Goal: Information Seeking & Learning: Learn about a topic

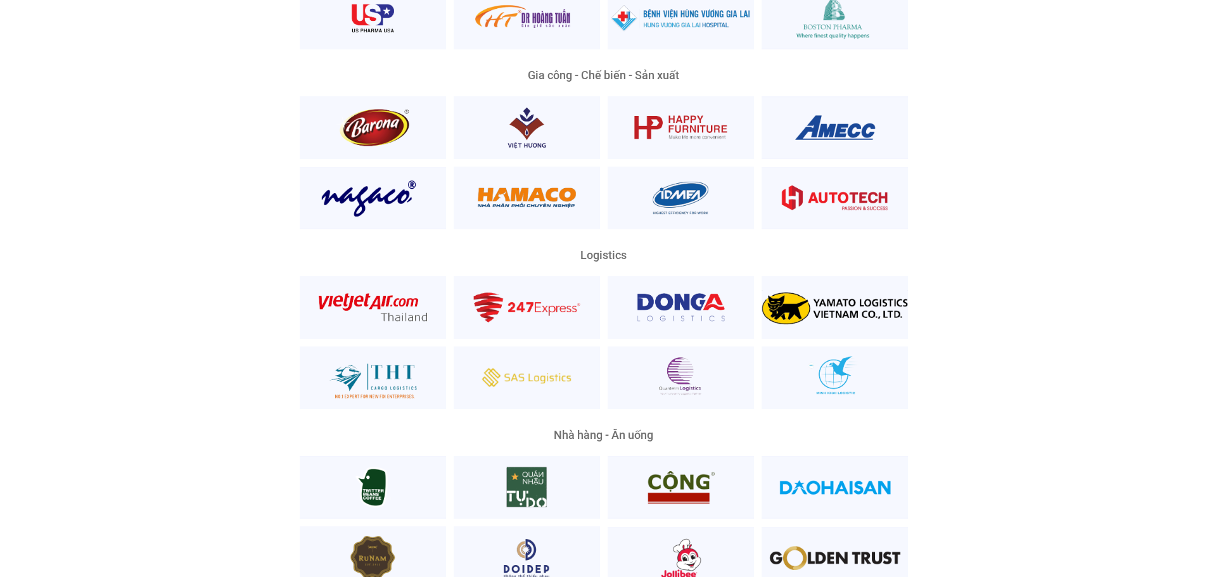
scroll to position [3357, 0]
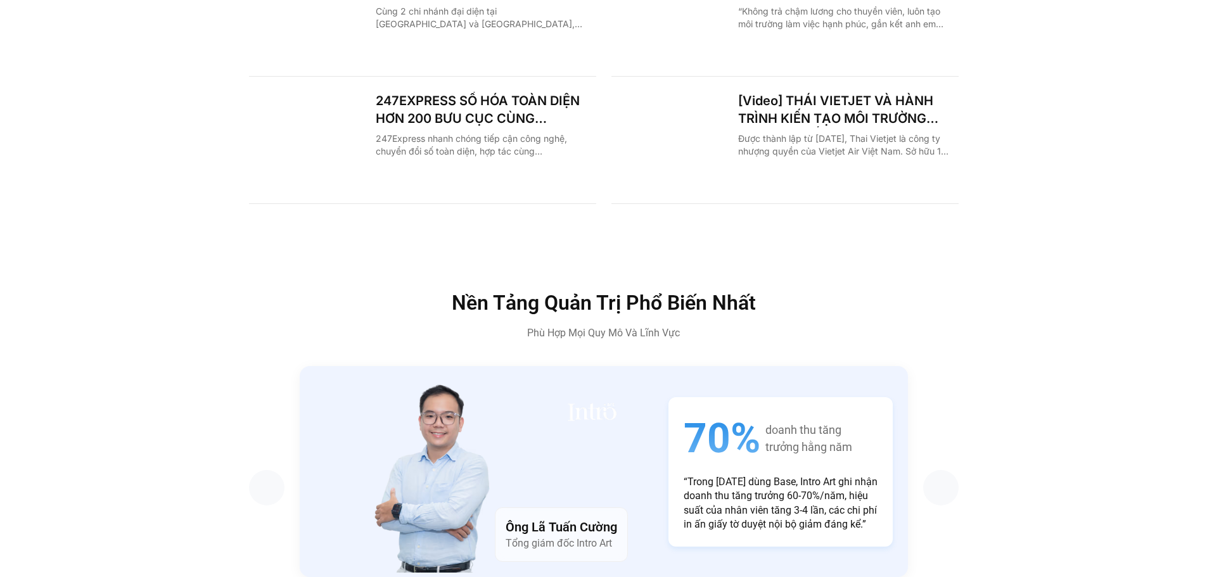
scroll to position [2344, 0]
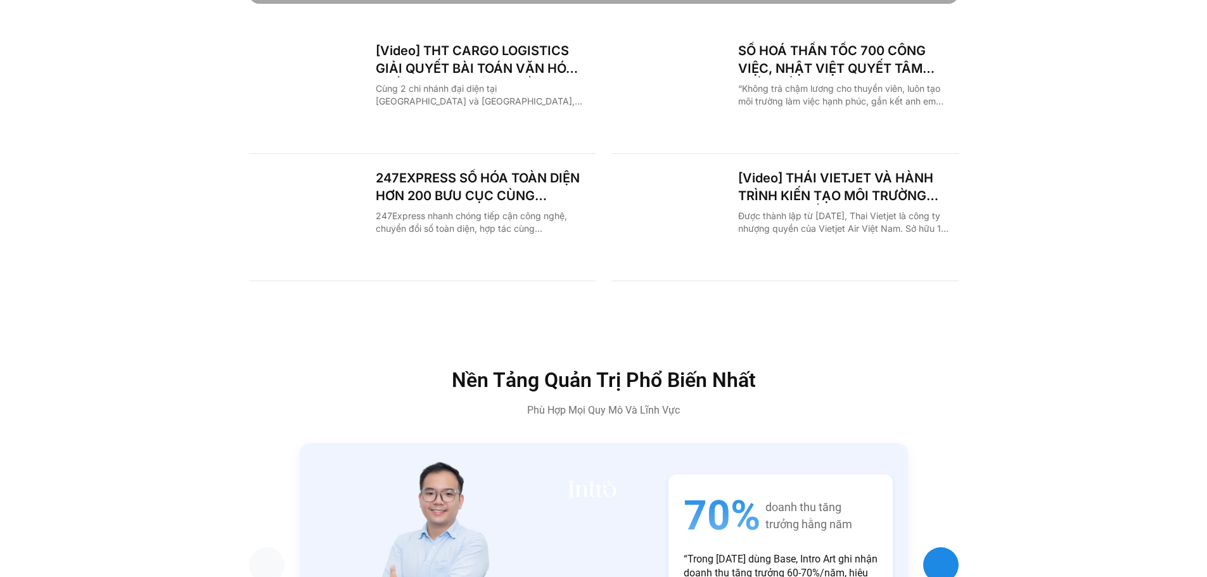
click at [953, 547] on div "Next slide" at bounding box center [940, 564] width 35 height 35
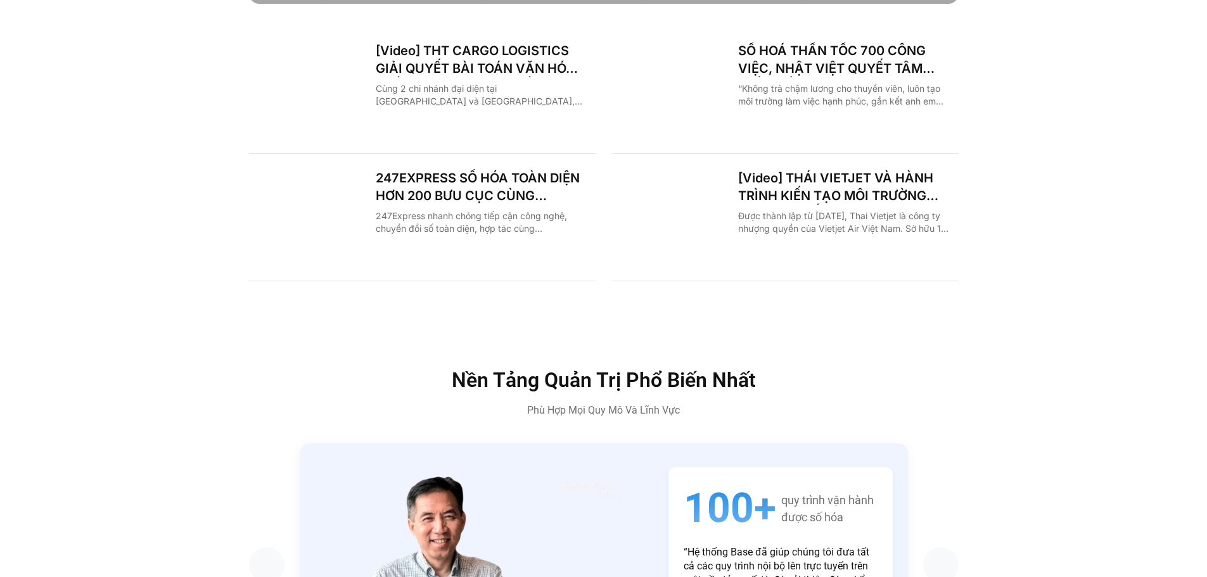
click at [922, 443] on section "Ông [PERSON_NAME] Giám đốc Tài chính 247 Express 200+ bưu cục được số hóa & kết…" at bounding box center [603, 561] width 709 height 236
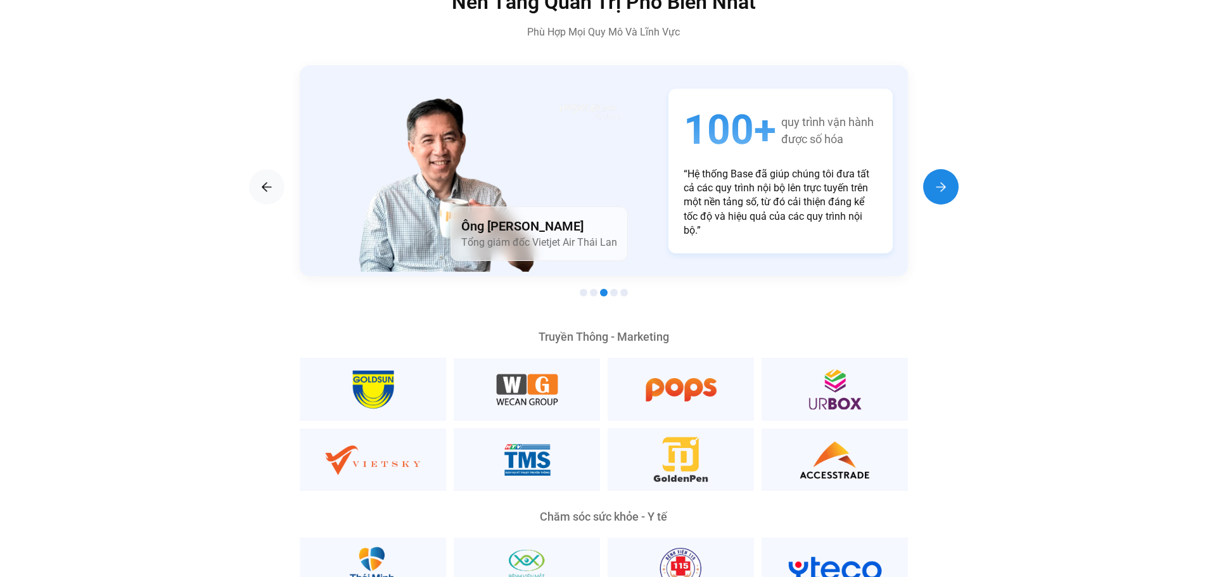
click at [928, 169] on div "Next slide" at bounding box center [940, 186] width 35 height 35
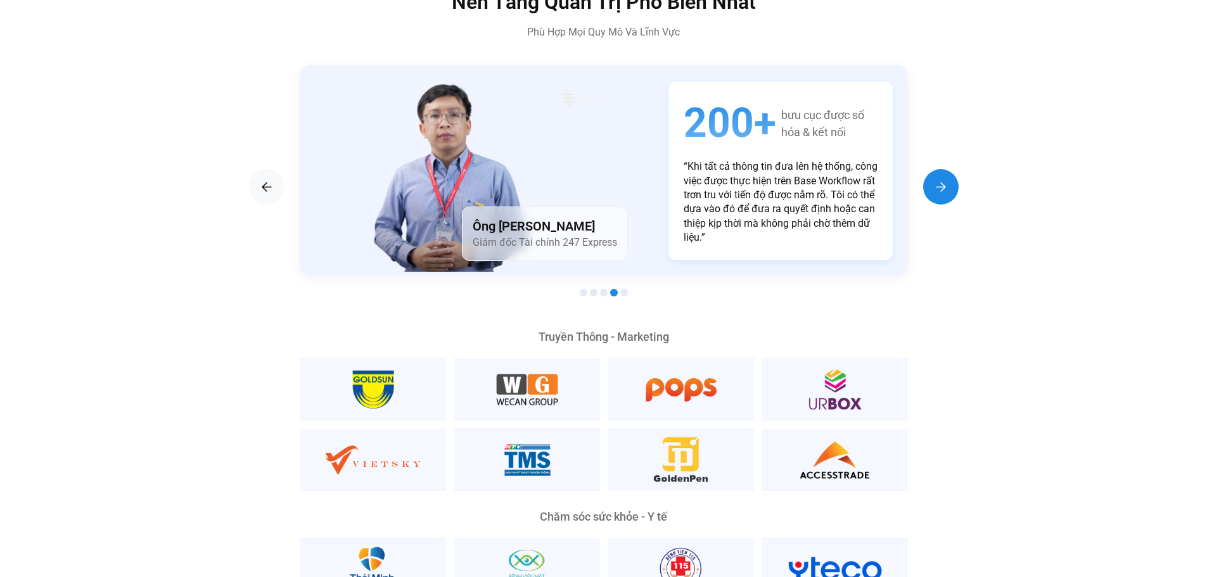
click at [930, 169] on div "Next slide" at bounding box center [940, 186] width 35 height 35
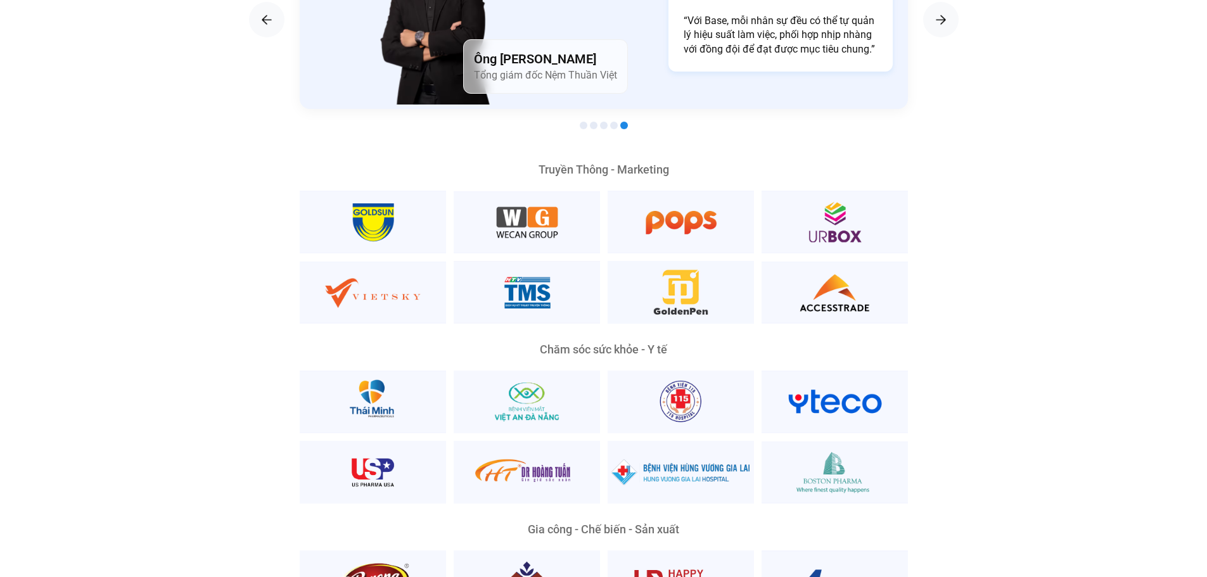
scroll to position [2534, 0]
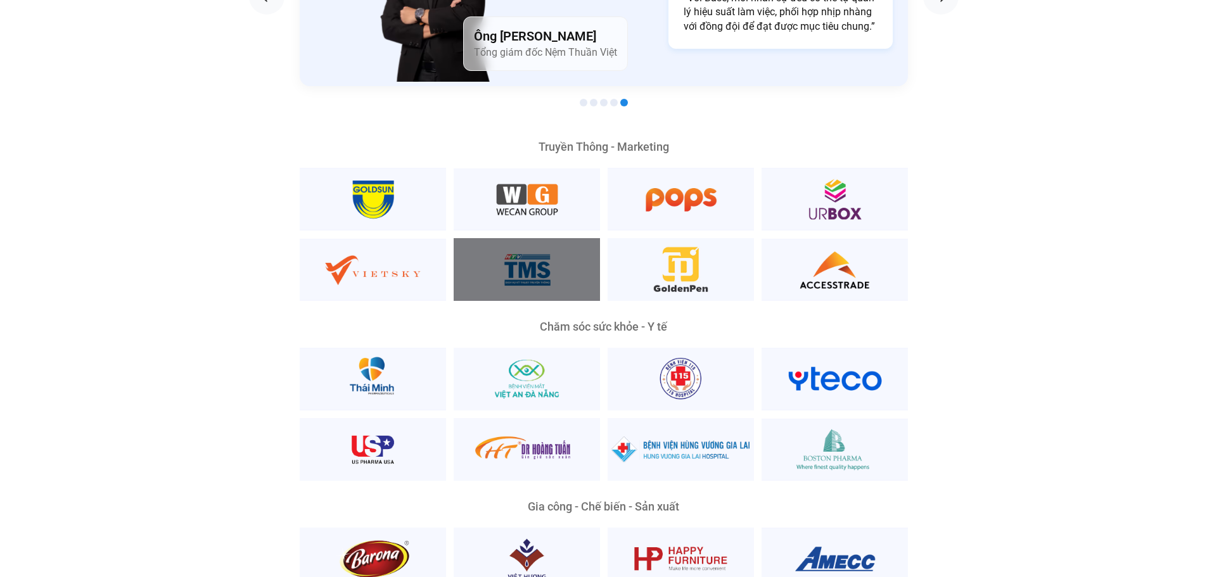
click at [536, 262] on div at bounding box center [527, 269] width 146 height 63
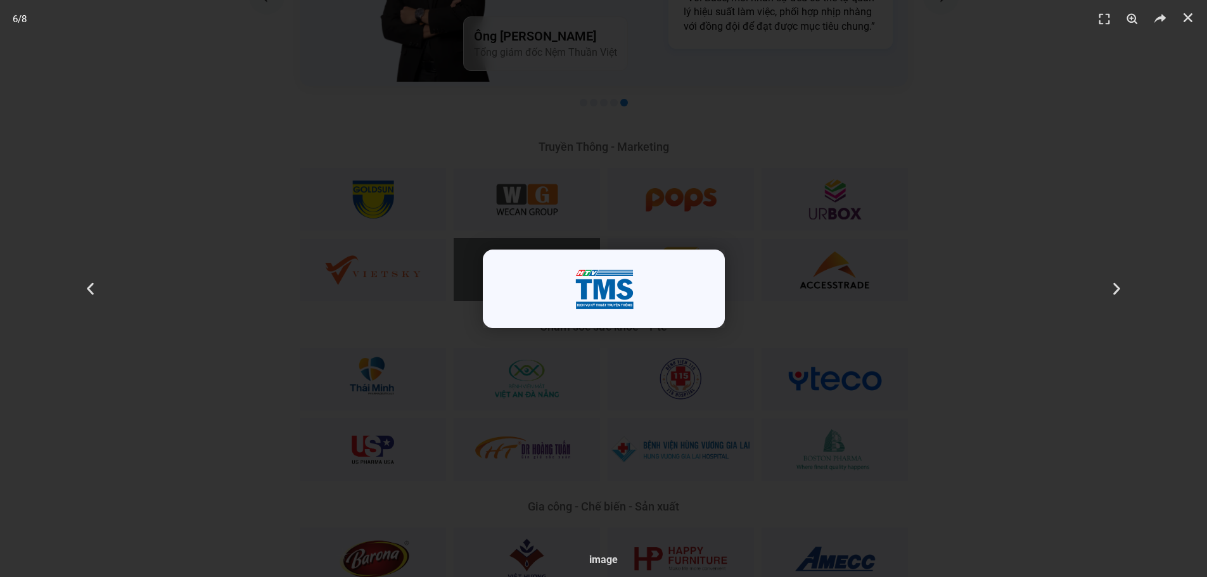
click at [790, 242] on div "6 / 8" at bounding box center [603, 288] width 1118 height 488
click at [874, 195] on div "5 / 8" at bounding box center [603, 288] width 1118 height 488
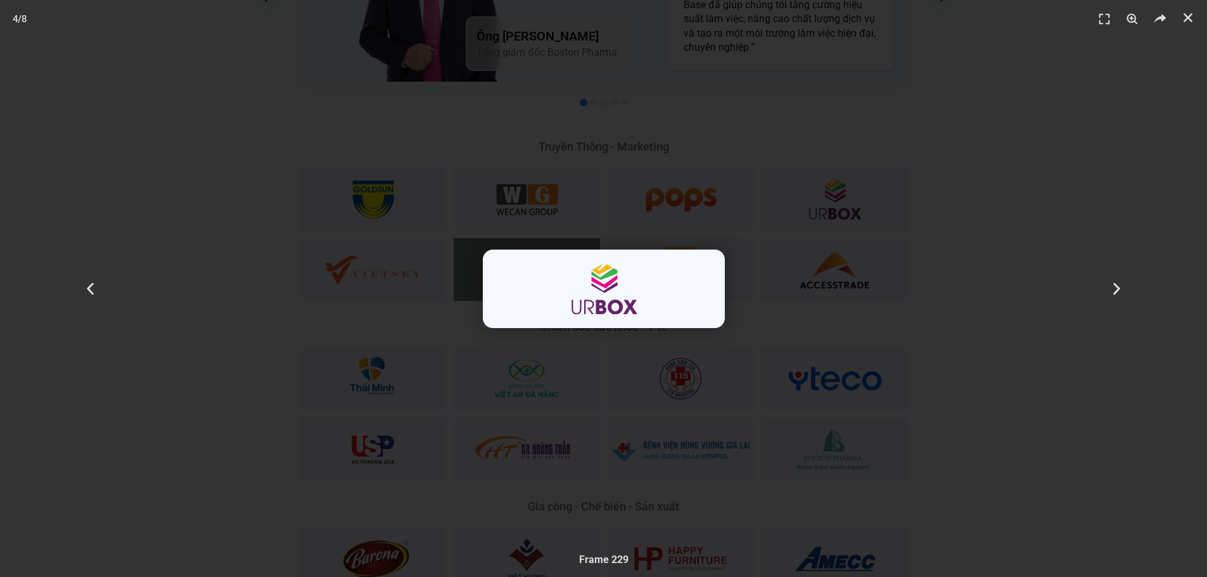
click at [918, 180] on div "4 / 8" at bounding box center [603, 288] width 1118 height 488
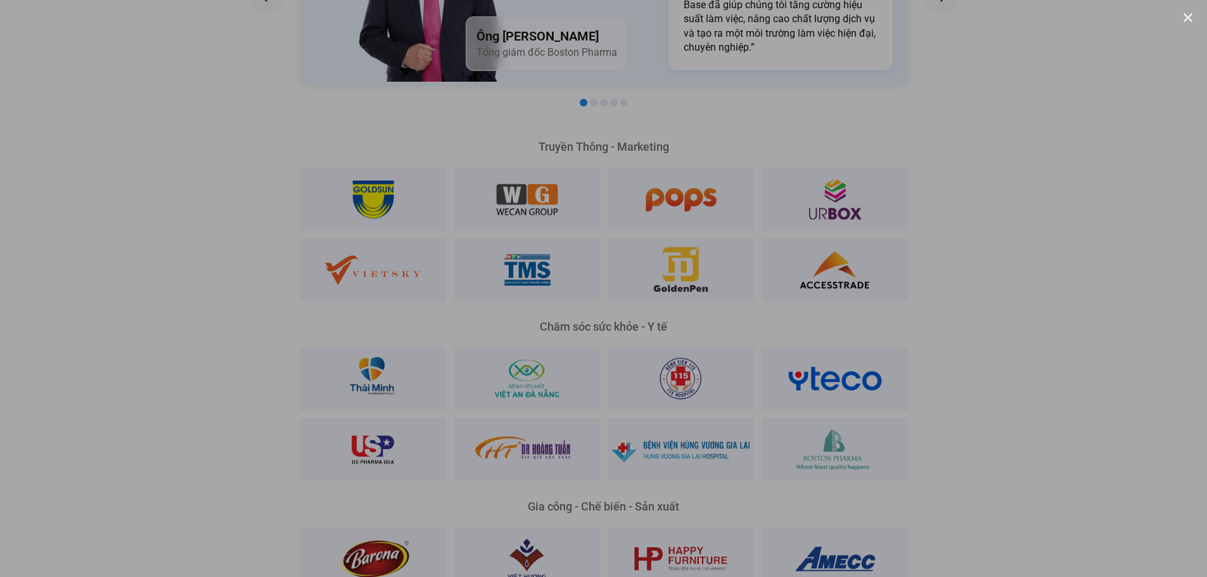
click at [920, 179] on div at bounding box center [603, 288] width 1207 height 577
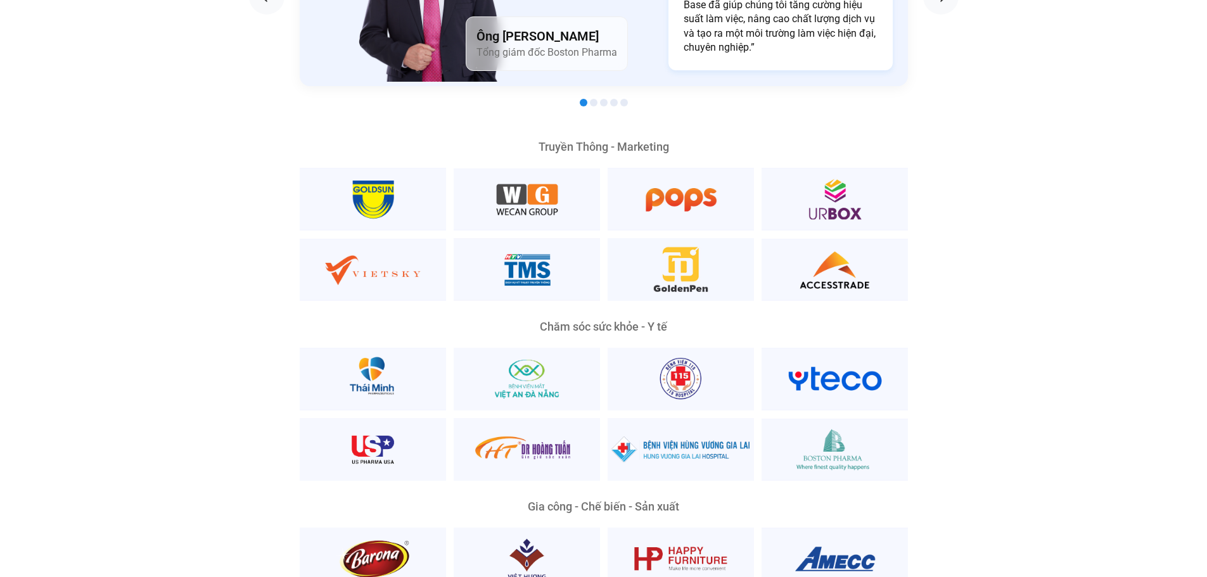
click at [920, 179] on div at bounding box center [603, 288] width 1207 height 577
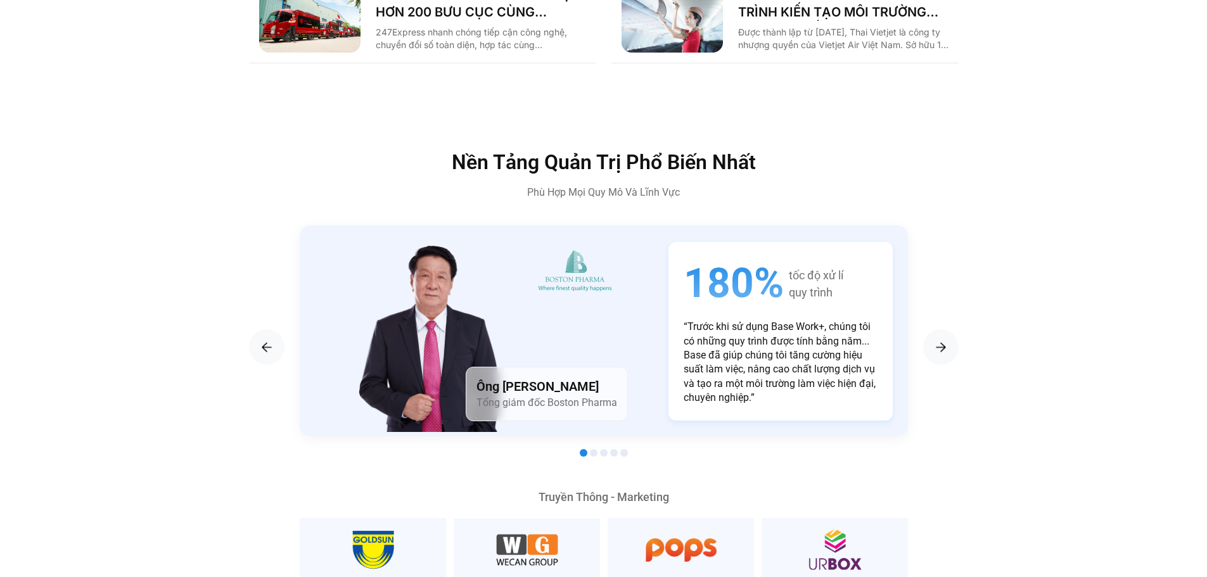
scroll to position [2217, 0]
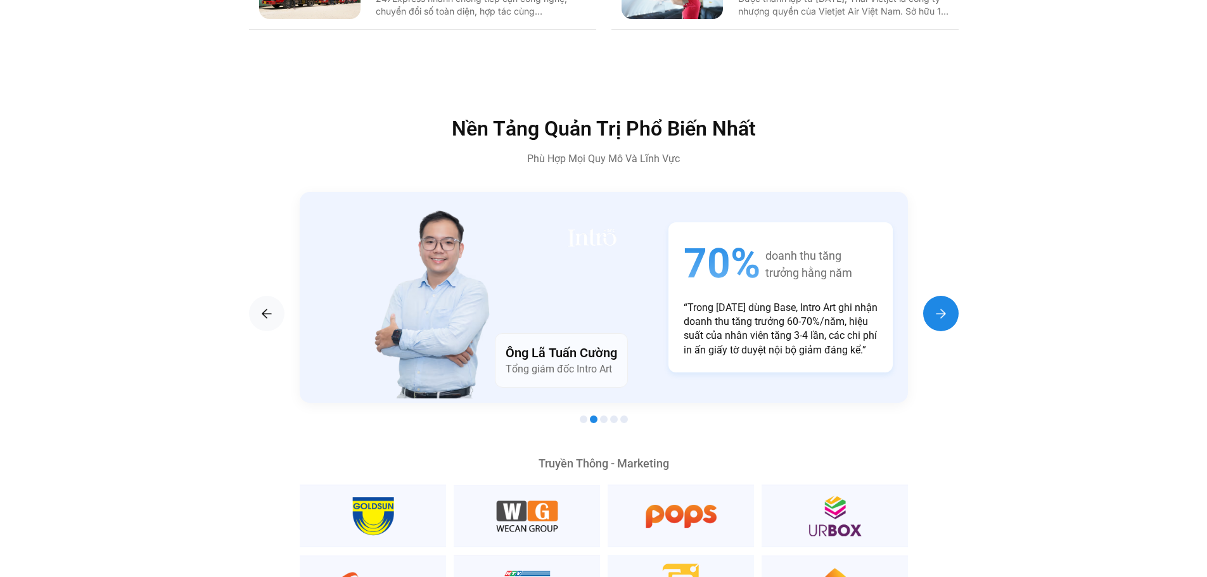
click at [942, 306] on img "Next slide" at bounding box center [940, 313] width 15 height 15
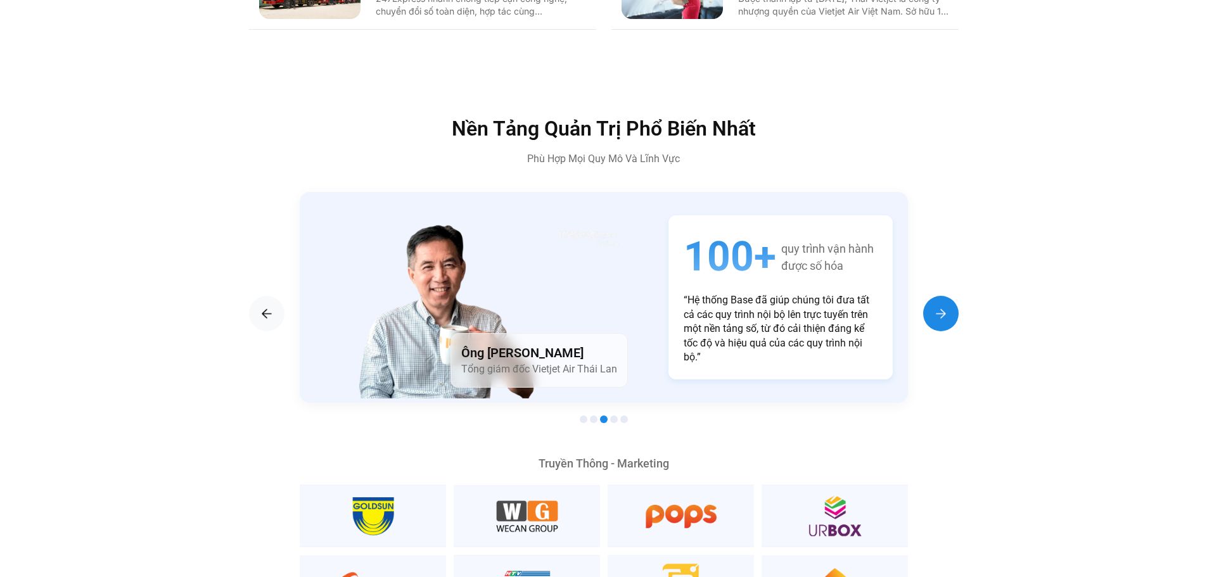
click at [942, 306] on img "Next slide" at bounding box center [940, 313] width 15 height 15
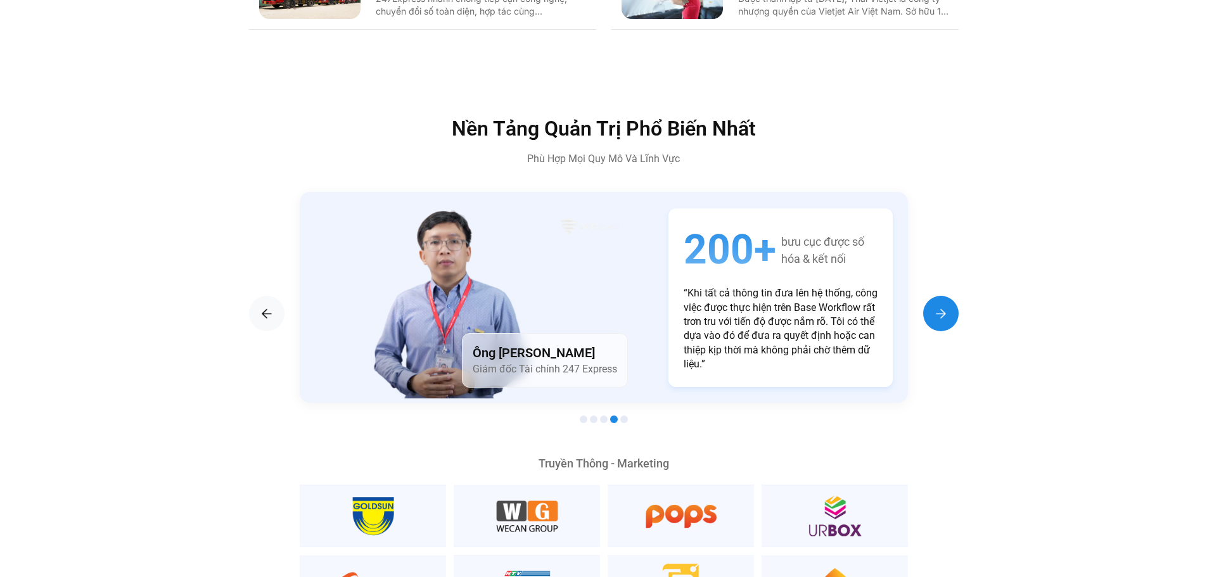
click at [942, 306] on img "Next slide" at bounding box center [940, 313] width 15 height 15
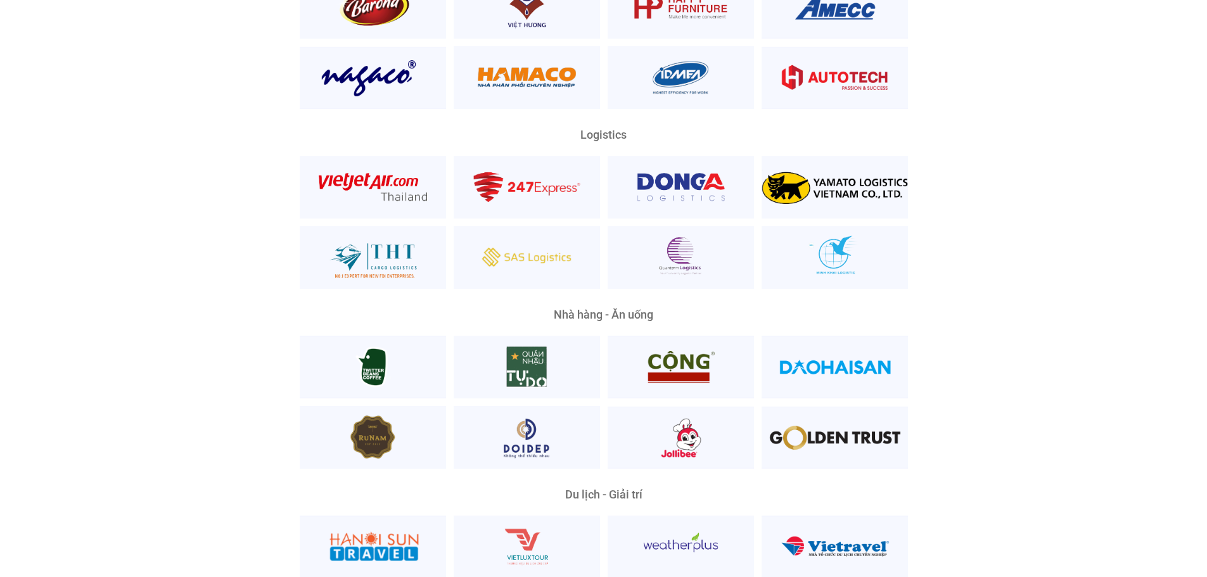
scroll to position [3108, 0]
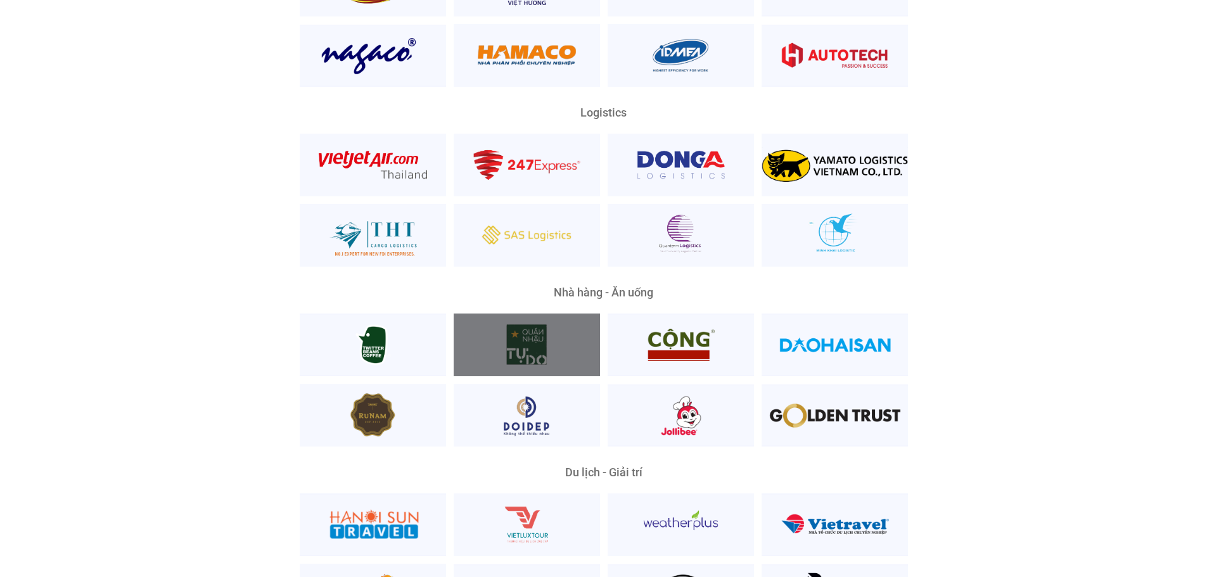
click at [565, 320] on div at bounding box center [527, 345] width 146 height 63
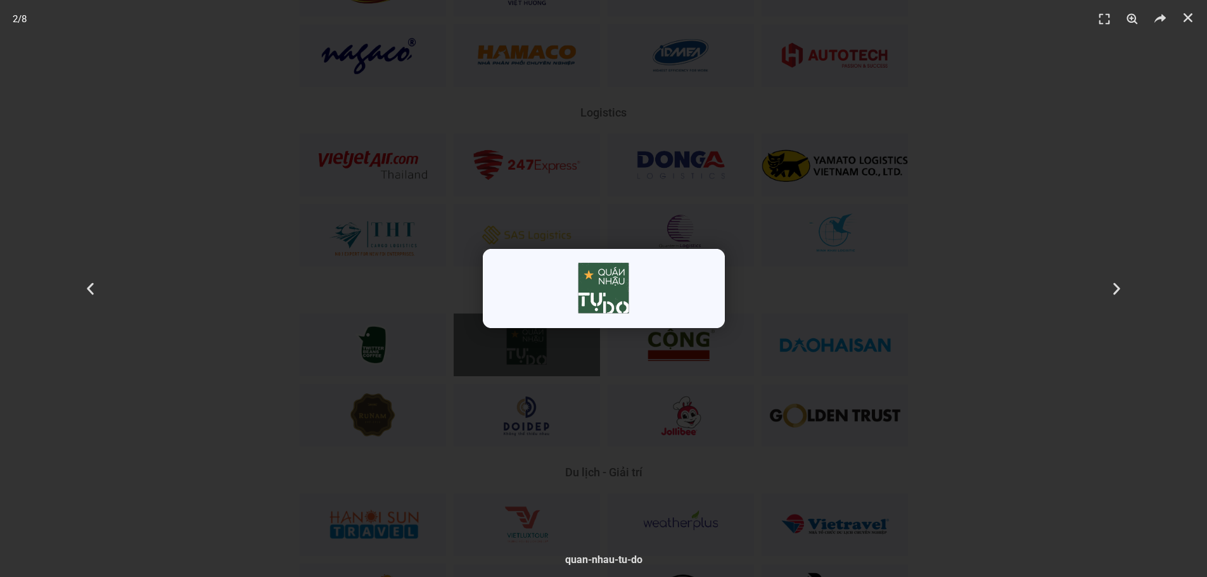
click at [612, 293] on img "2 / 8" at bounding box center [604, 288] width 242 height 79
click at [932, 268] on div "2 / 8" at bounding box center [603, 288] width 1118 height 488
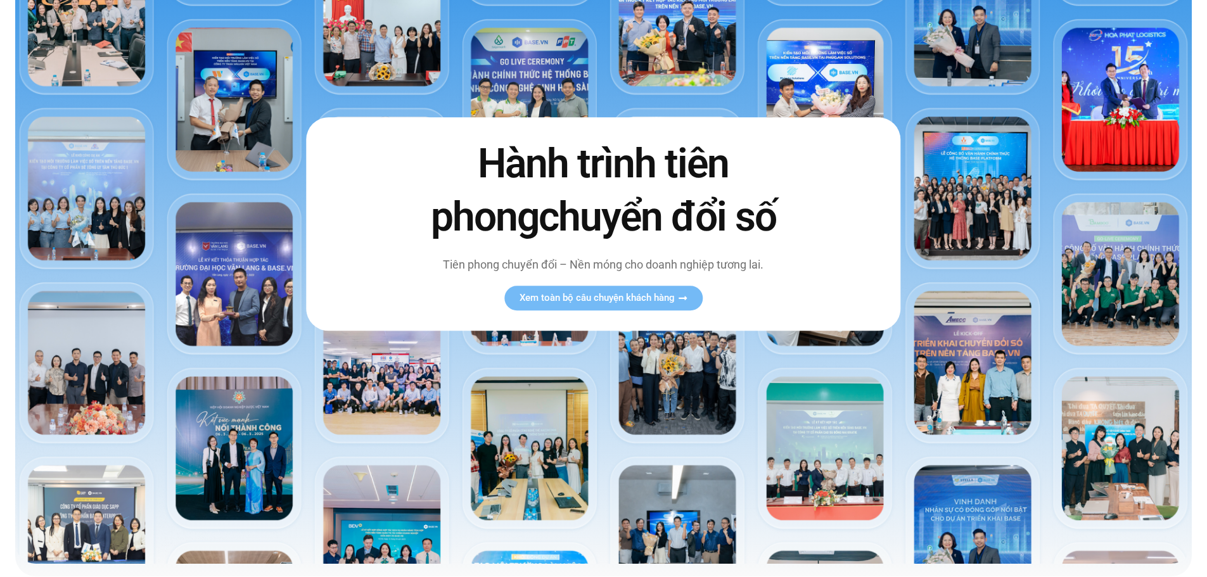
scroll to position [0, 0]
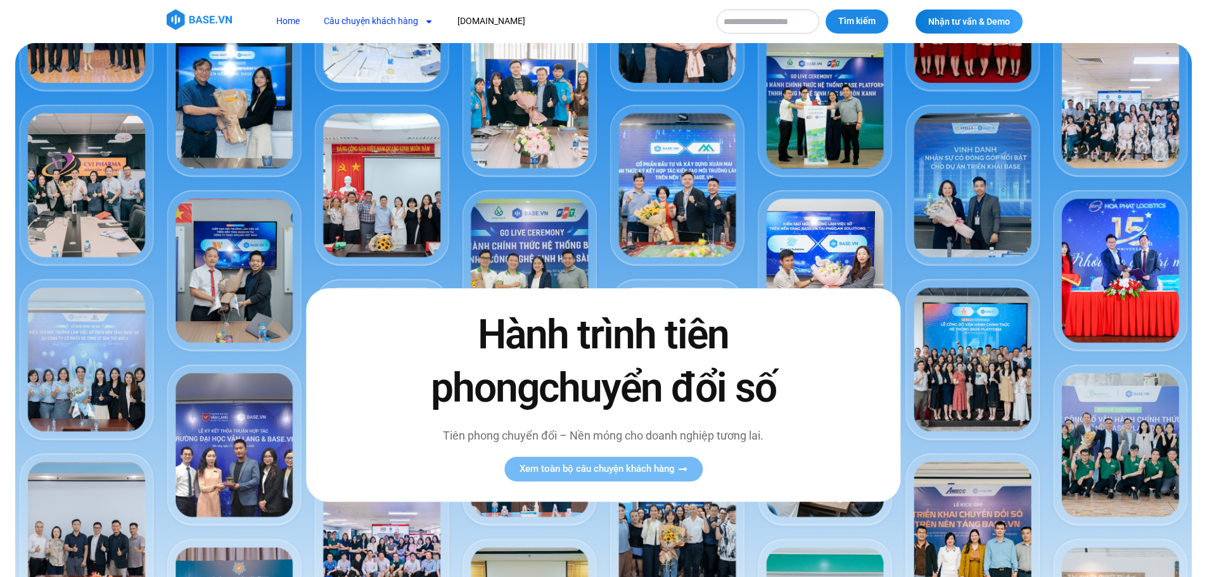
click at [405, 19] on link "Câu chuyện khách hàng" at bounding box center [378, 21] width 129 height 23
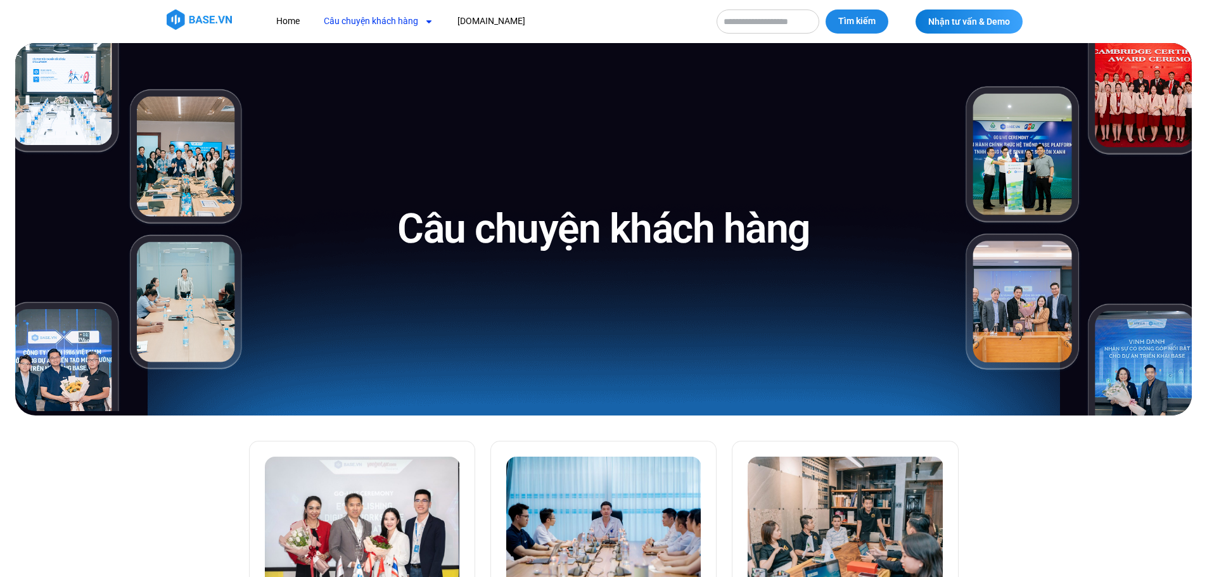
click at [477, 7] on header "Home Câu chuyện khách hàng Logistics Sản xuất Xây dựng F&B Dược Y tế Giáo dục B…" at bounding box center [603, 21] width 1207 height 43
click at [473, 22] on link "[DOMAIN_NAME]" at bounding box center [491, 21] width 87 height 23
